Goal: Transaction & Acquisition: Purchase product/service

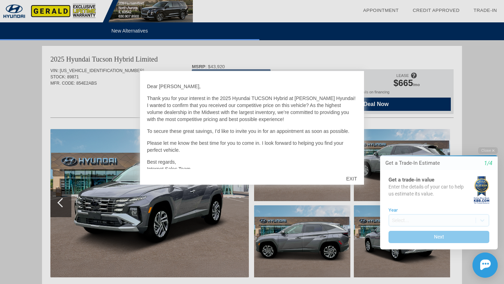
click at [351, 176] on div "EXIT" at bounding box center [351, 178] width 25 height 21
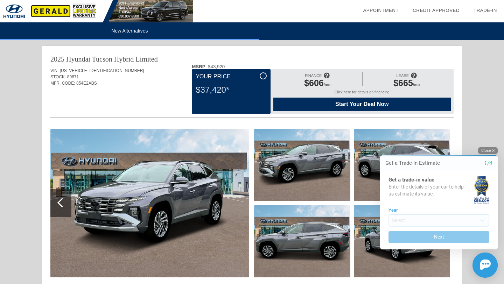
click at [490, 150] on button "Close" at bounding box center [489, 150] width 20 height 7
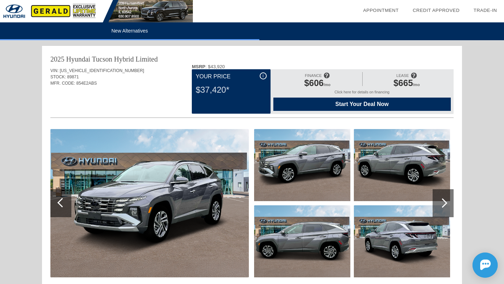
click at [305, 104] on span "Start Your Deal Now" at bounding box center [362, 104] width 160 height 6
click at [257, 81] on div "$37,420*" at bounding box center [231, 90] width 71 height 18
click at [301, 106] on span "Start Your Deal Now" at bounding box center [362, 104] width 160 height 6
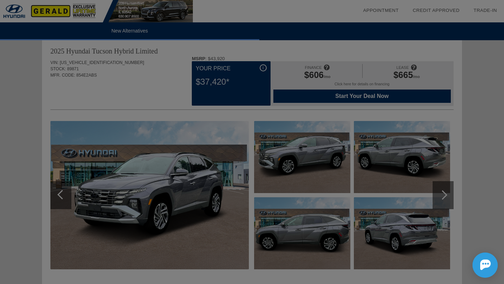
scroll to position [8, 0]
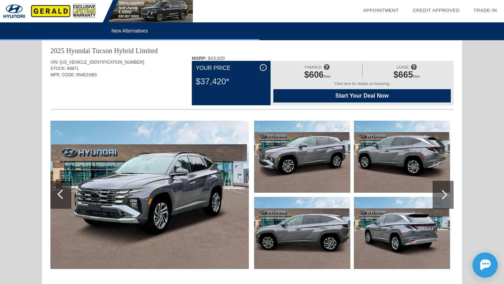
click at [262, 66] on div "i" at bounding box center [263, 67] width 7 height 7
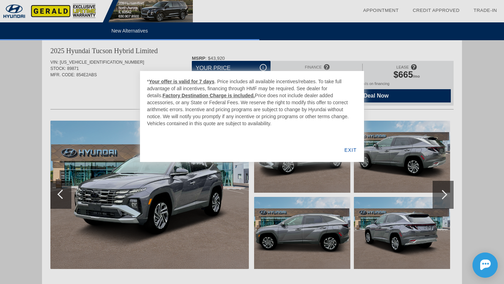
click at [354, 149] on div "EXIT" at bounding box center [350, 150] width 27 height 24
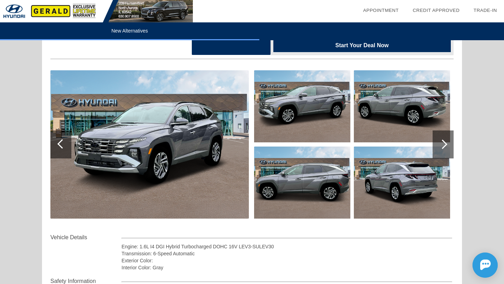
scroll to position [0, 0]
